Goal: Information Seeking & Learning: Learn about a topic

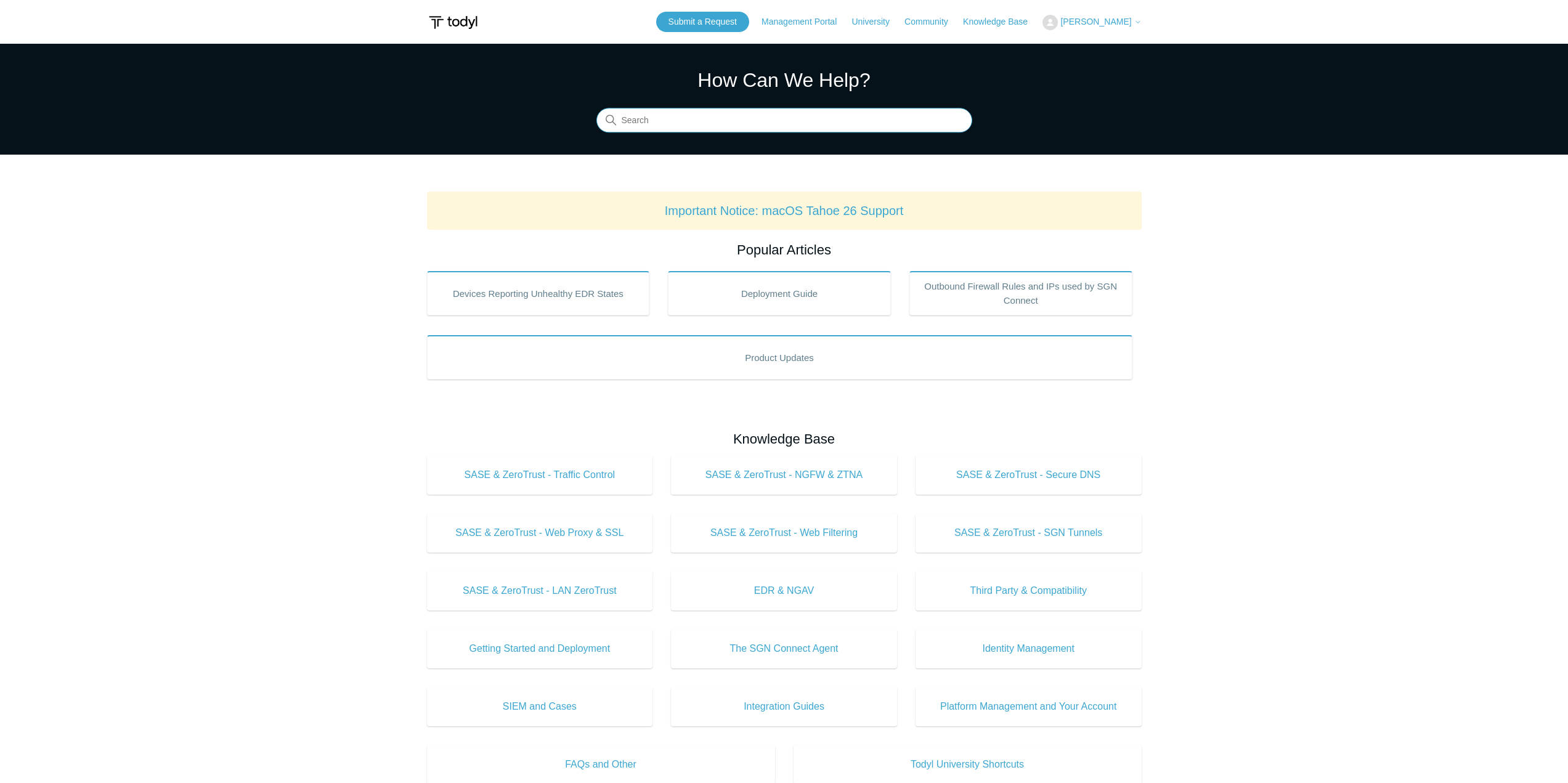
click at [721, 126] on input "Search" at bounding box center [784, 121] width 376 height 25
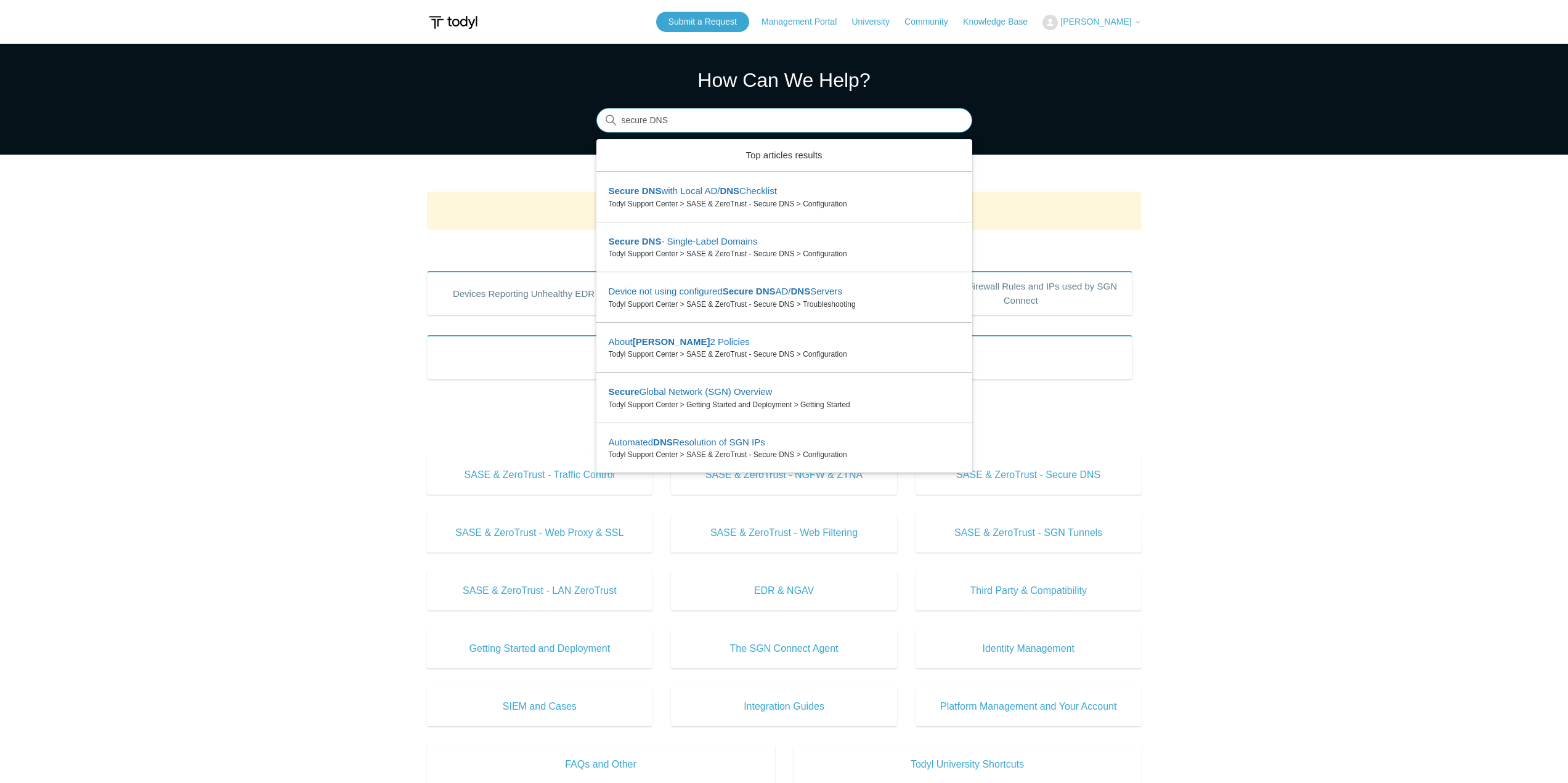
type input "secure DNS"
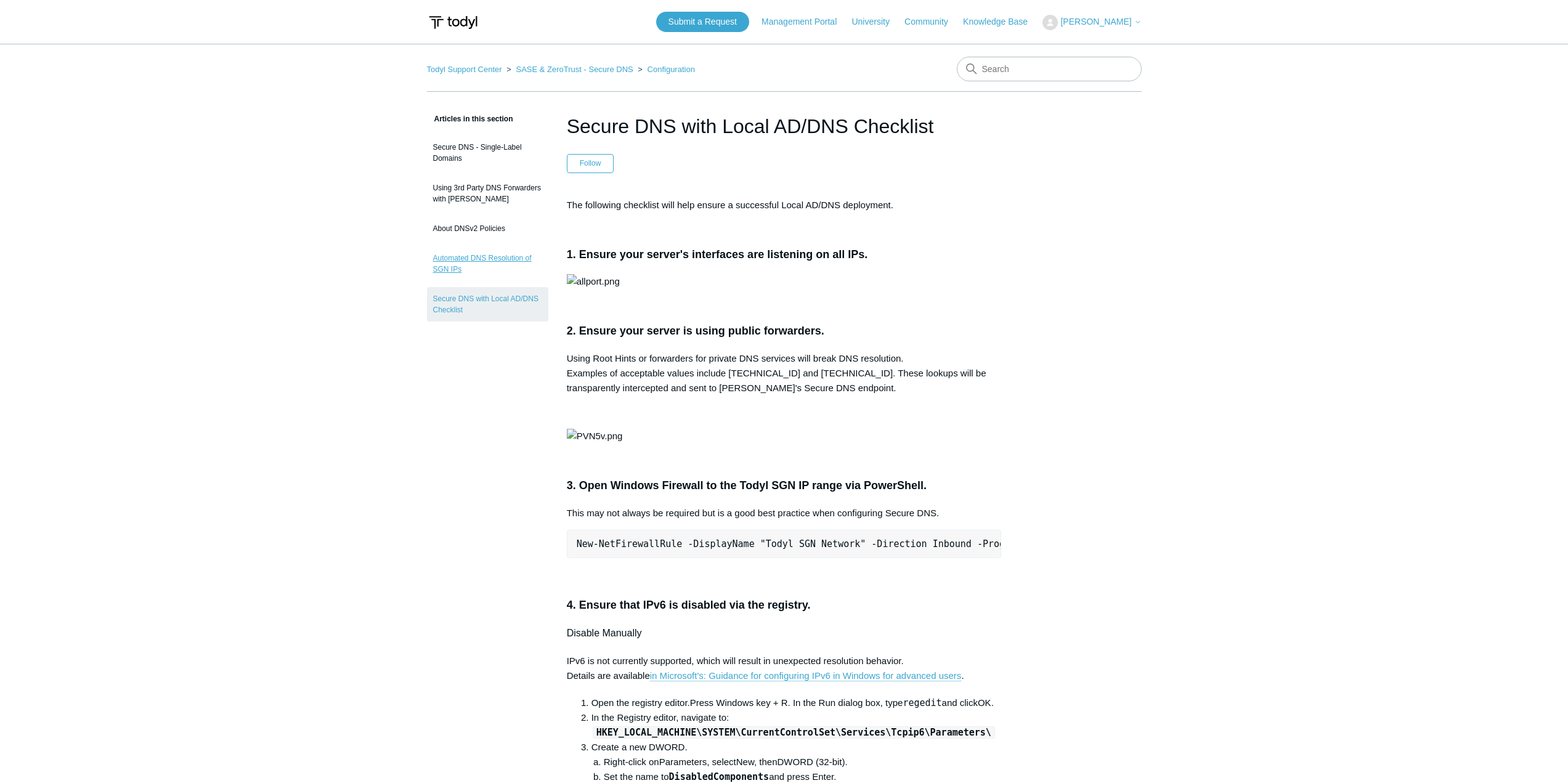
click at [485, 257] on link "Automated DNS Resolution of SGN IPs" at bounding box center [487, 263] width 122 height 35
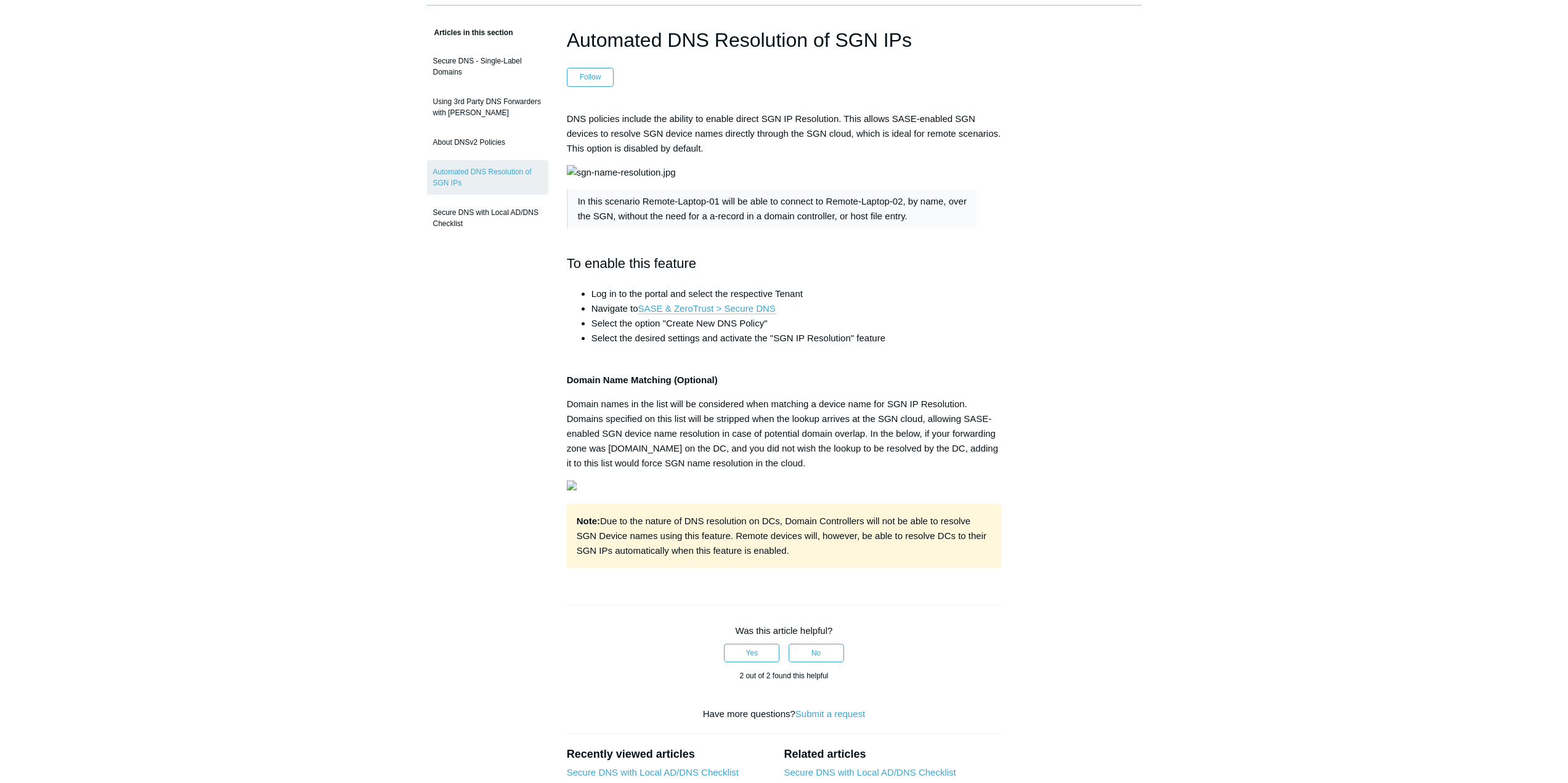
scroll to position [61, 0]
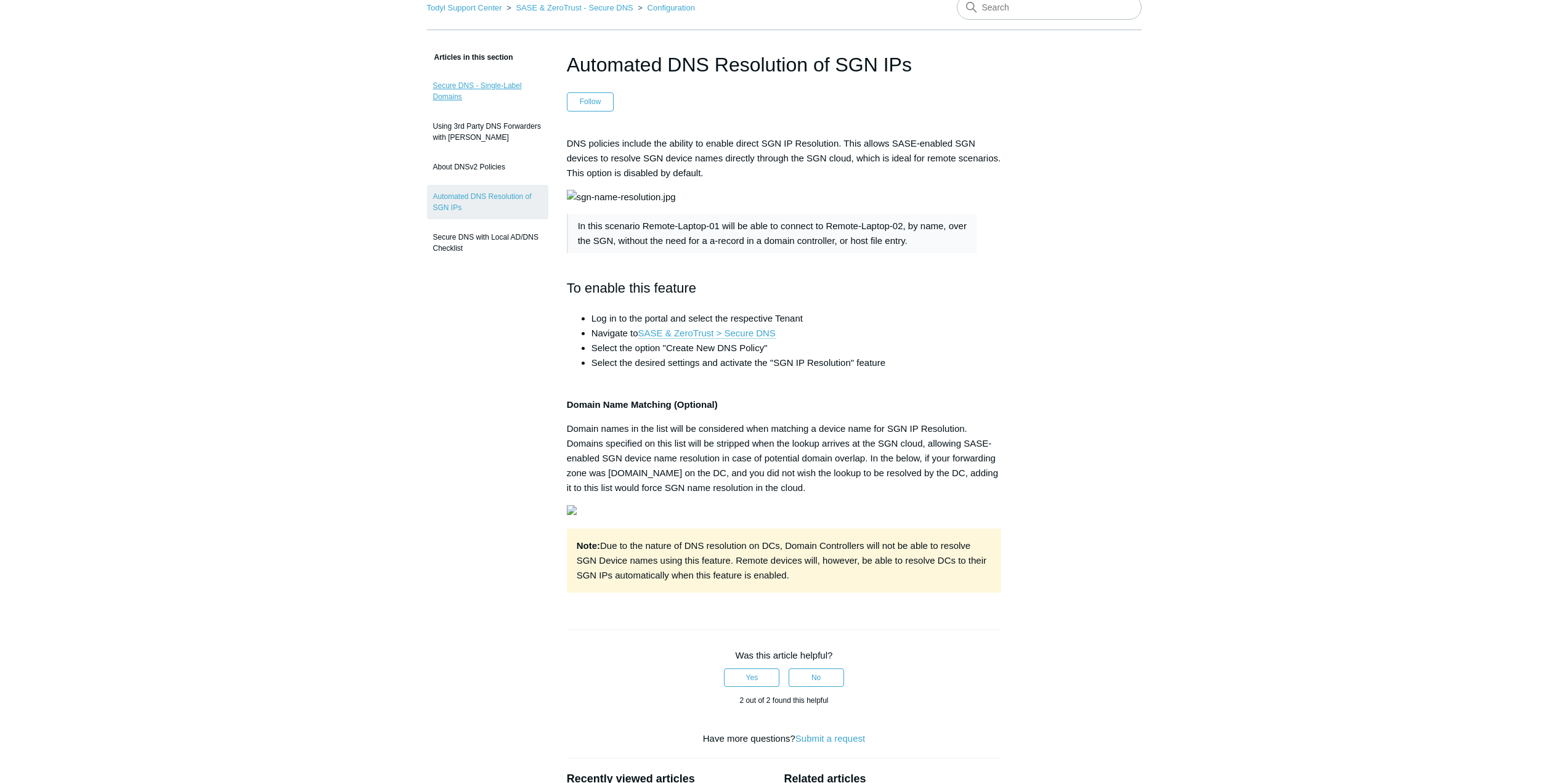
click at [476, 91] on link "Secure DNS - Single-Label Domains" at bounding box center [487, 91] width 122 height 35
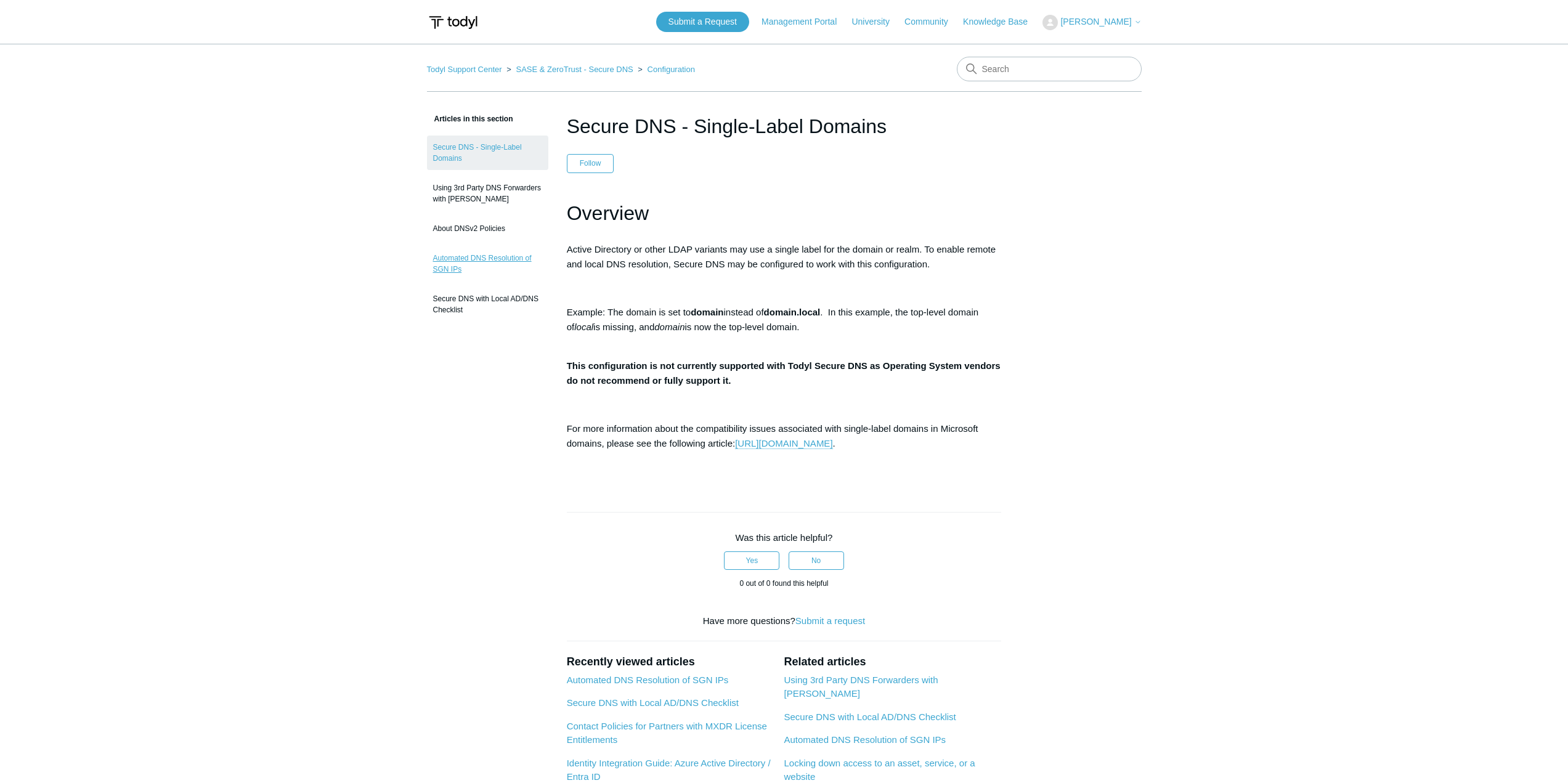
click at [493, 257] on link "Automated DNS Resolution of SGN IPs" at bounding box center [487, 263] width 122 height 35
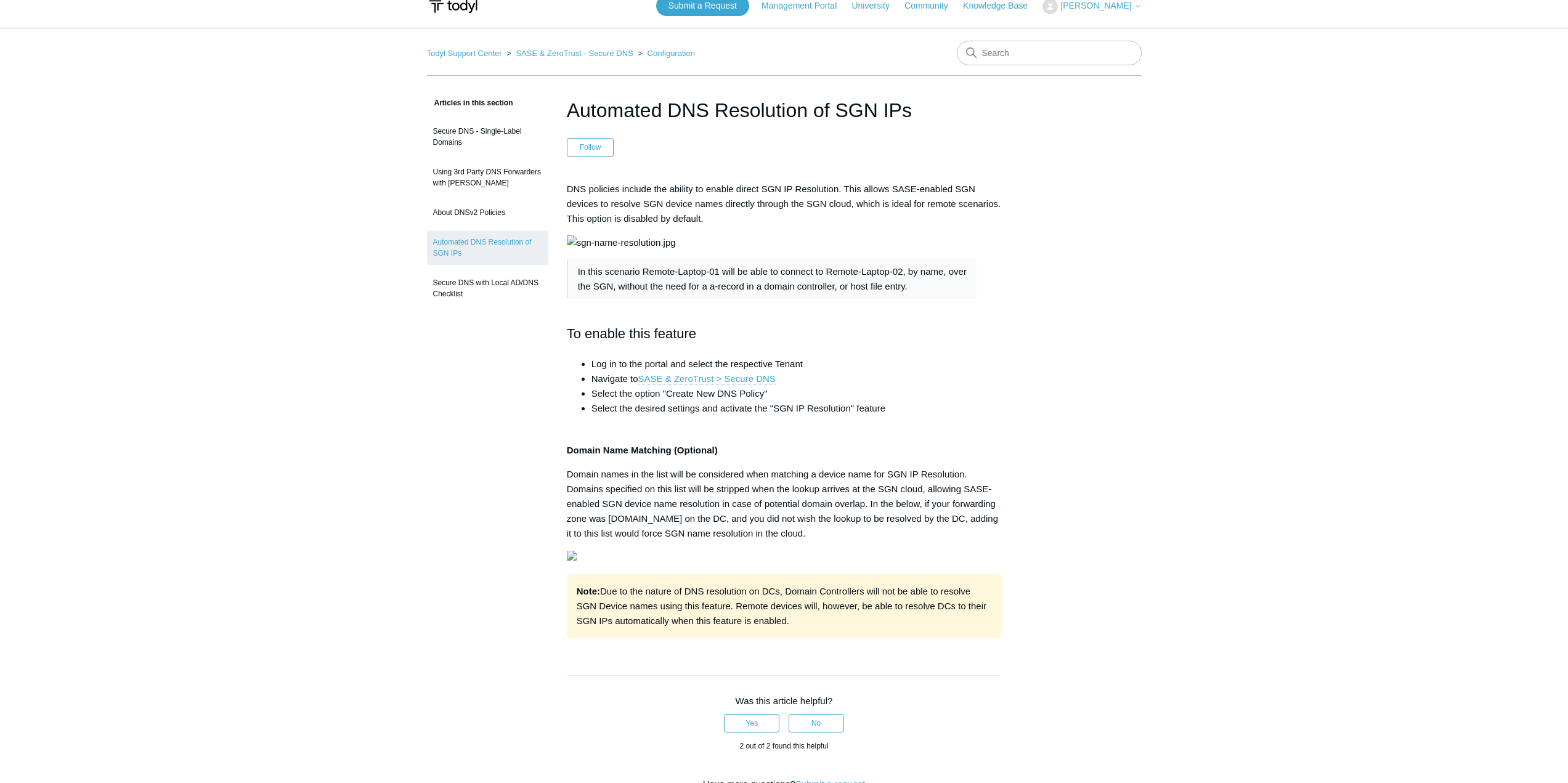
scroll to position [7, 0]
